Goal: Task Accomplishment & Management: Manage account settings

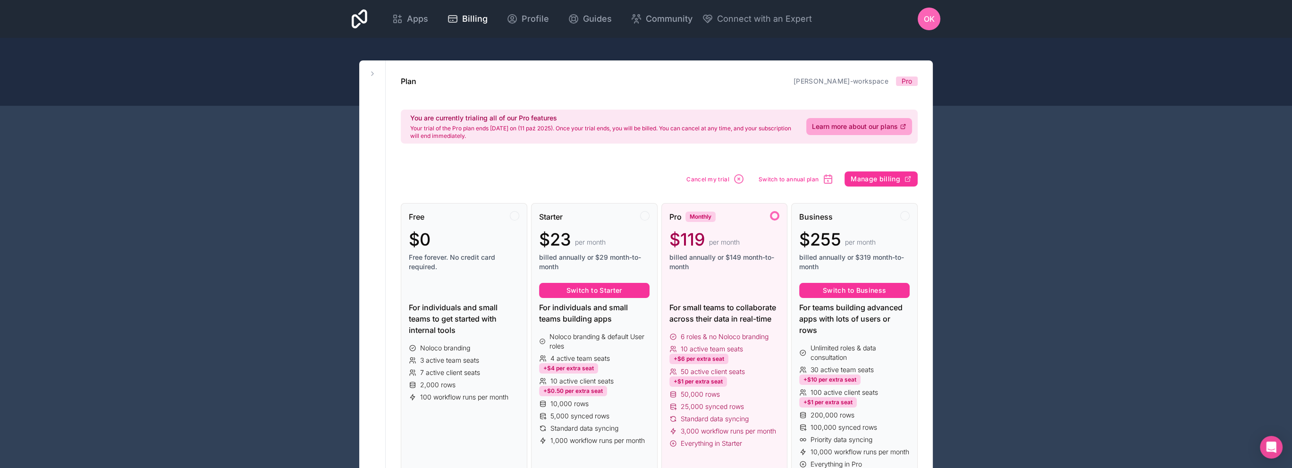
click at [877, 178] on span "Manage billing" at bounding box center [876, 179] width 50 height 8
click at [1267, 439] on div "Open Intercom Messenger" at bounding box center [1271, 447] width 25 height 25
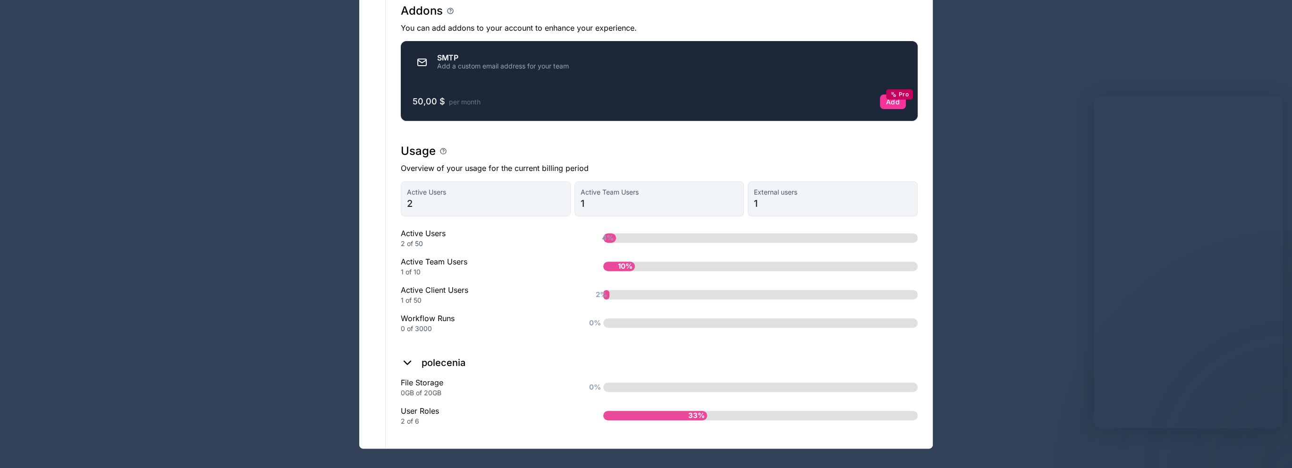
scroll to position [632, 0]
